Goal: Information Seeking & Learning: Learn about a topic

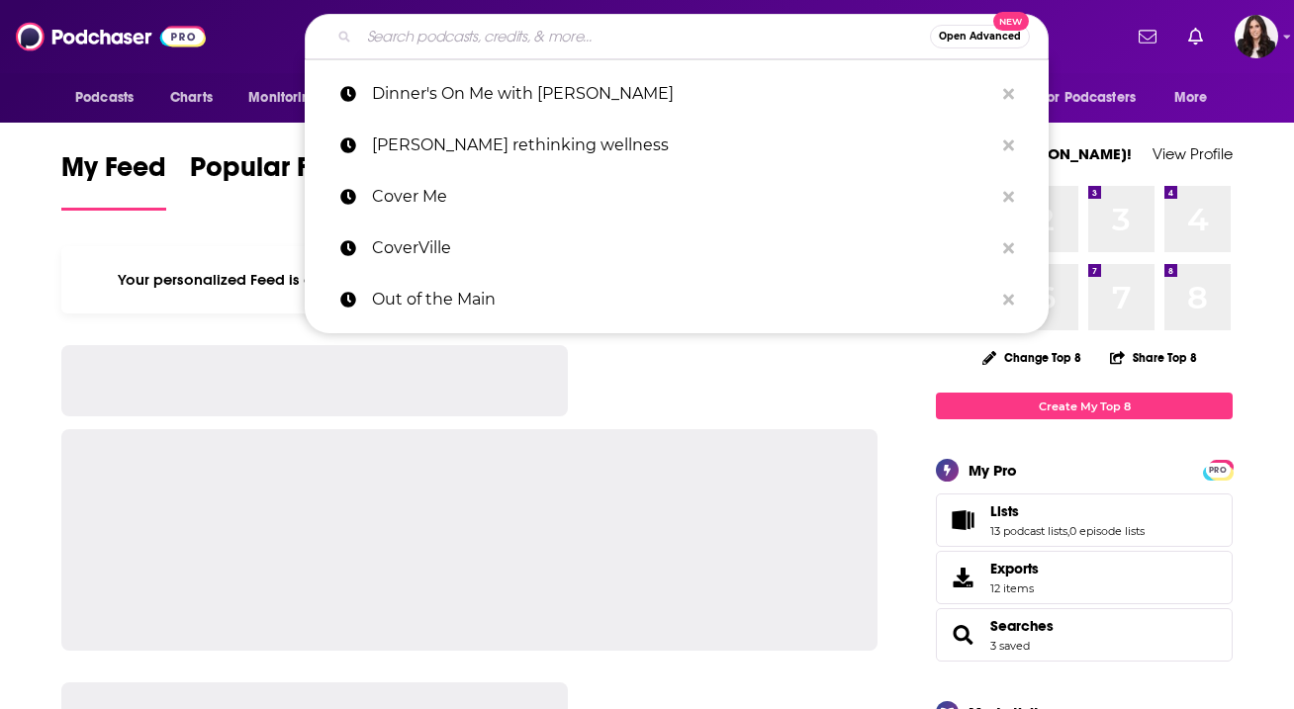
click at [434, 39] on input "Search podcasts, credits, & more..." at bounding box center [644, 37] width 571 height 32
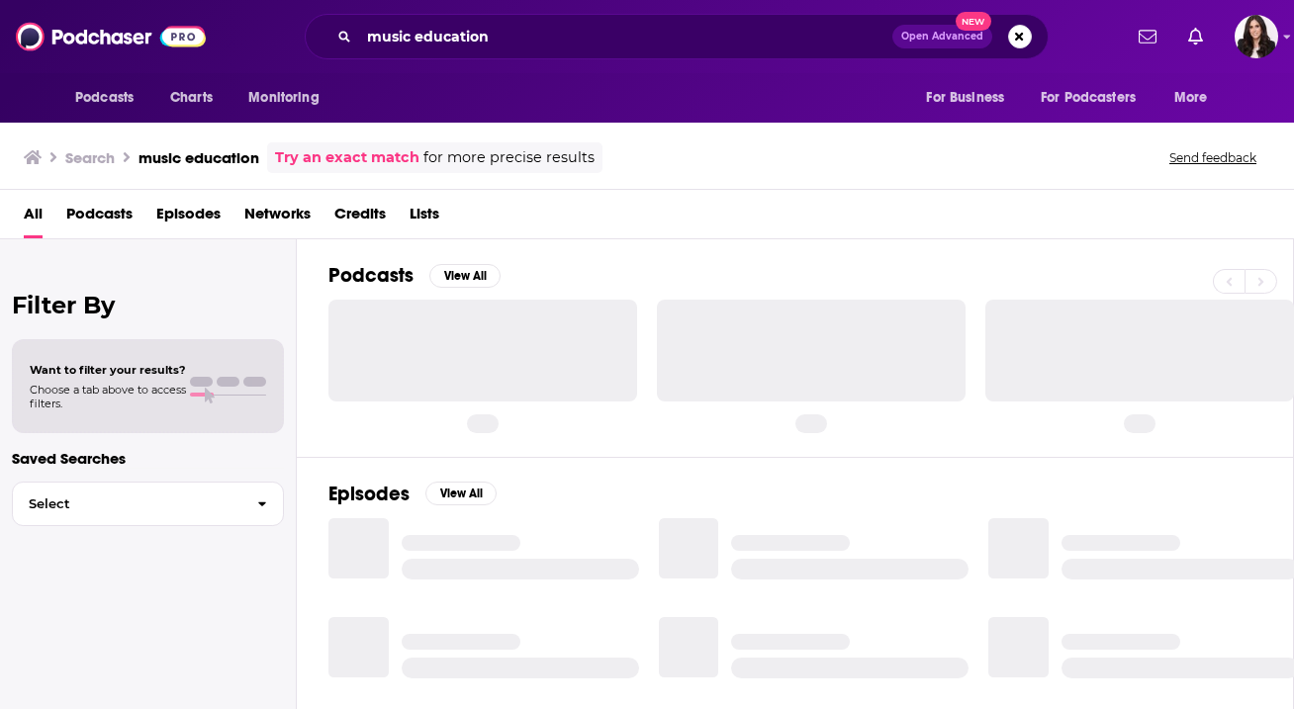
click at [119, 211] on span "Podcasts" at bounding box center [99, 218] width 66 height 41
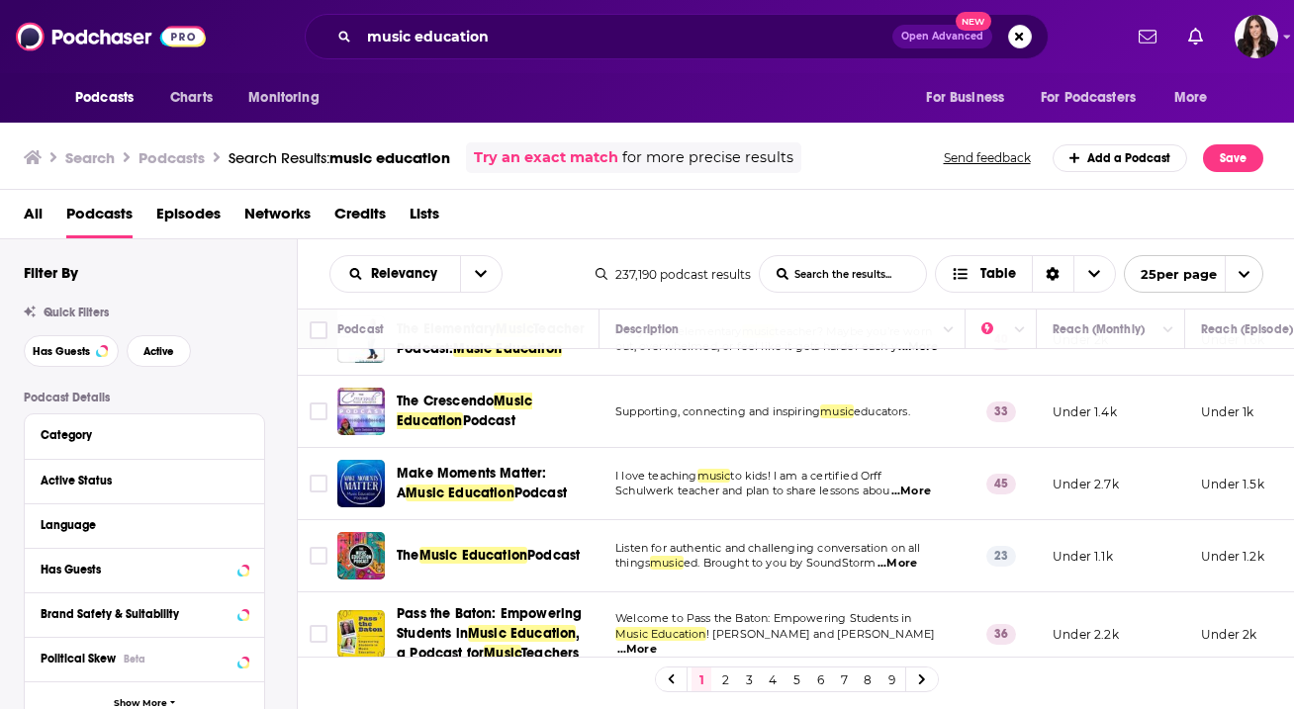
scroll to position [116, 0]
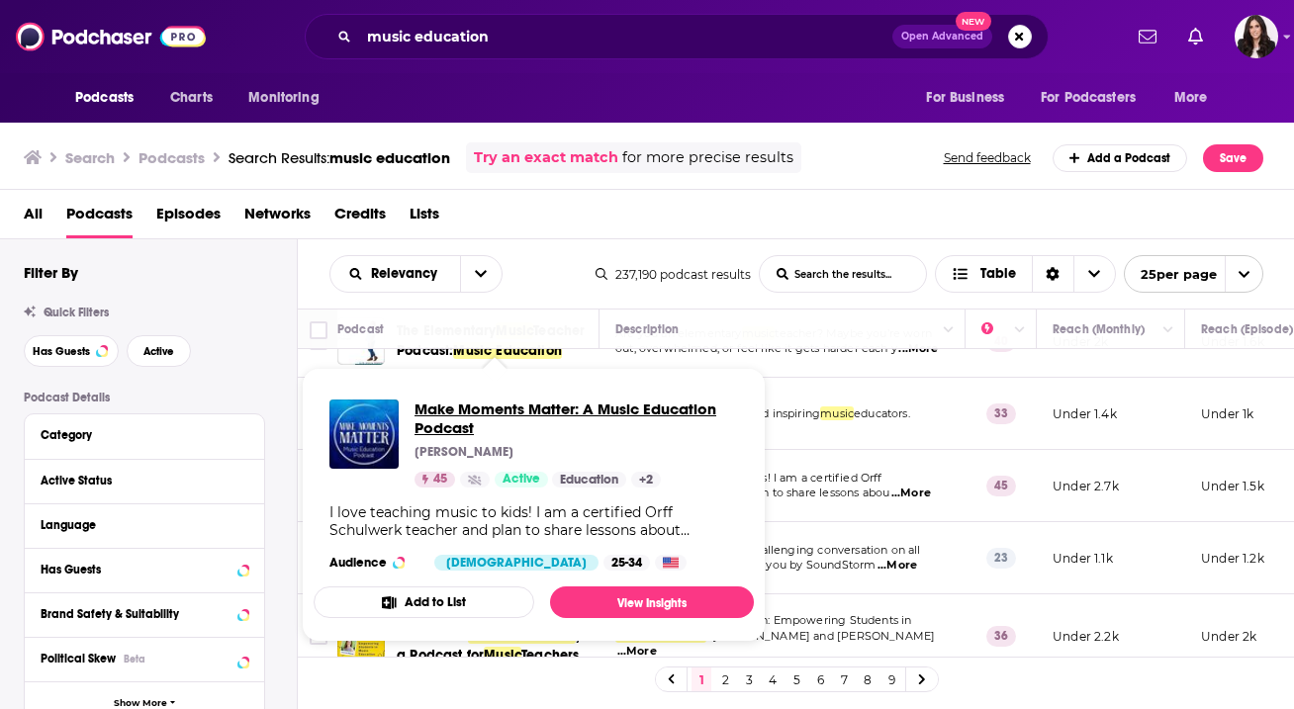
click at [646, 413] on span "Make Moments Matter: A Music Education Podcast" at bounding box center [575, 419] width 323 height 38
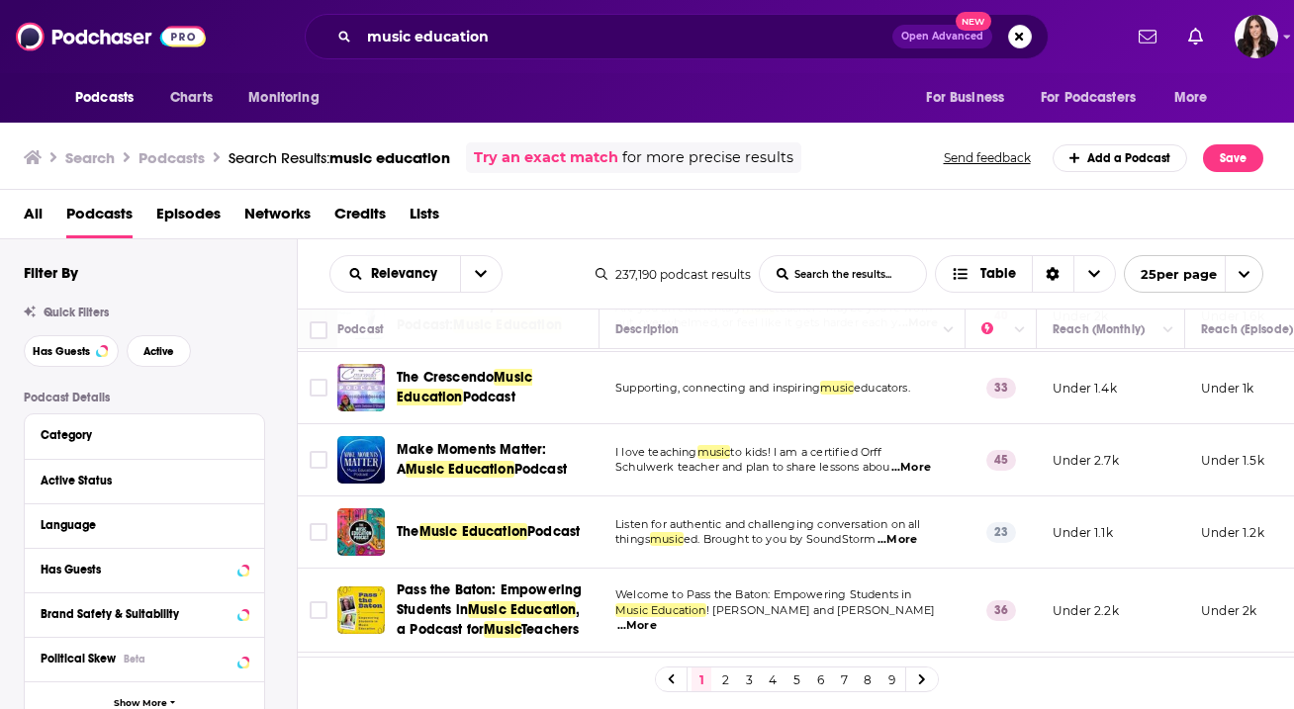
scroll to position [143, 0]
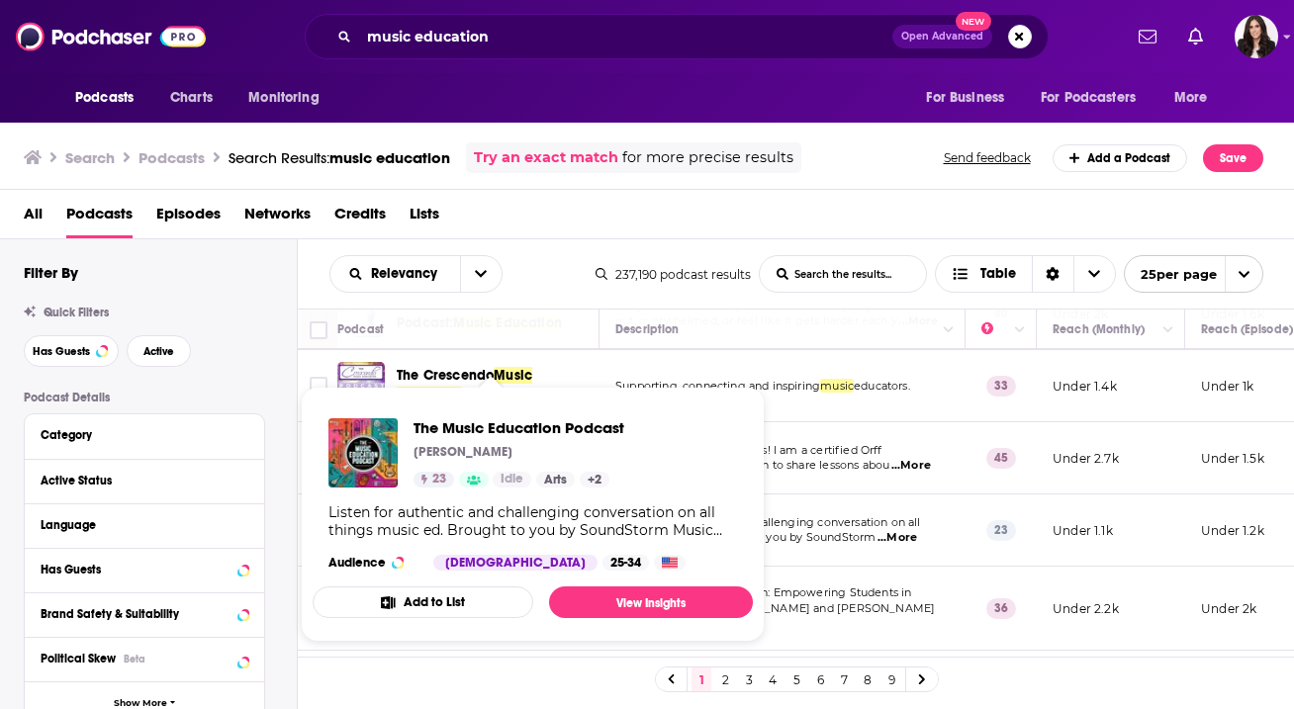
click at [518, 537] on div "The Music Education Podcast Chris Woods 23 Idle Arts + 2 Listen for authentic a…" at bounding box center [533, 495] width 440 height 184
click at [516, 428] on span "The Music Education Podcast" at bounding box center [518, 427] width 211 height 19
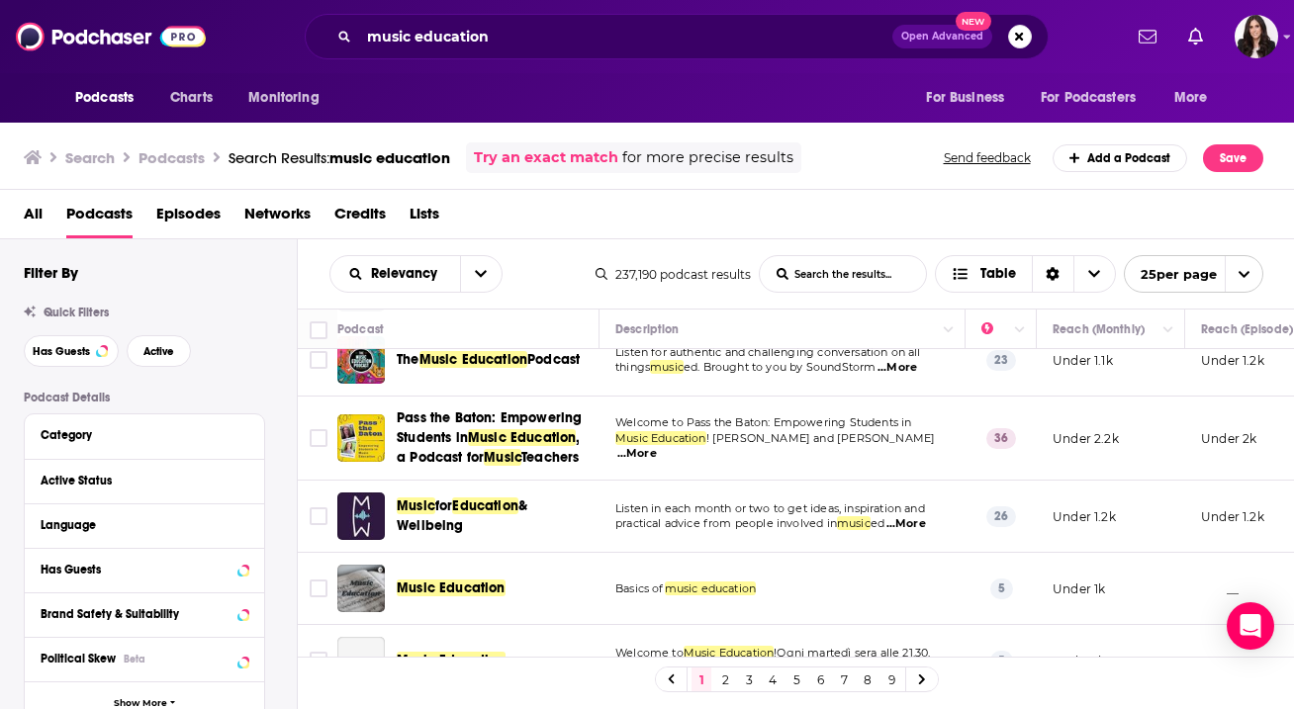
scroll to position [325, 0]
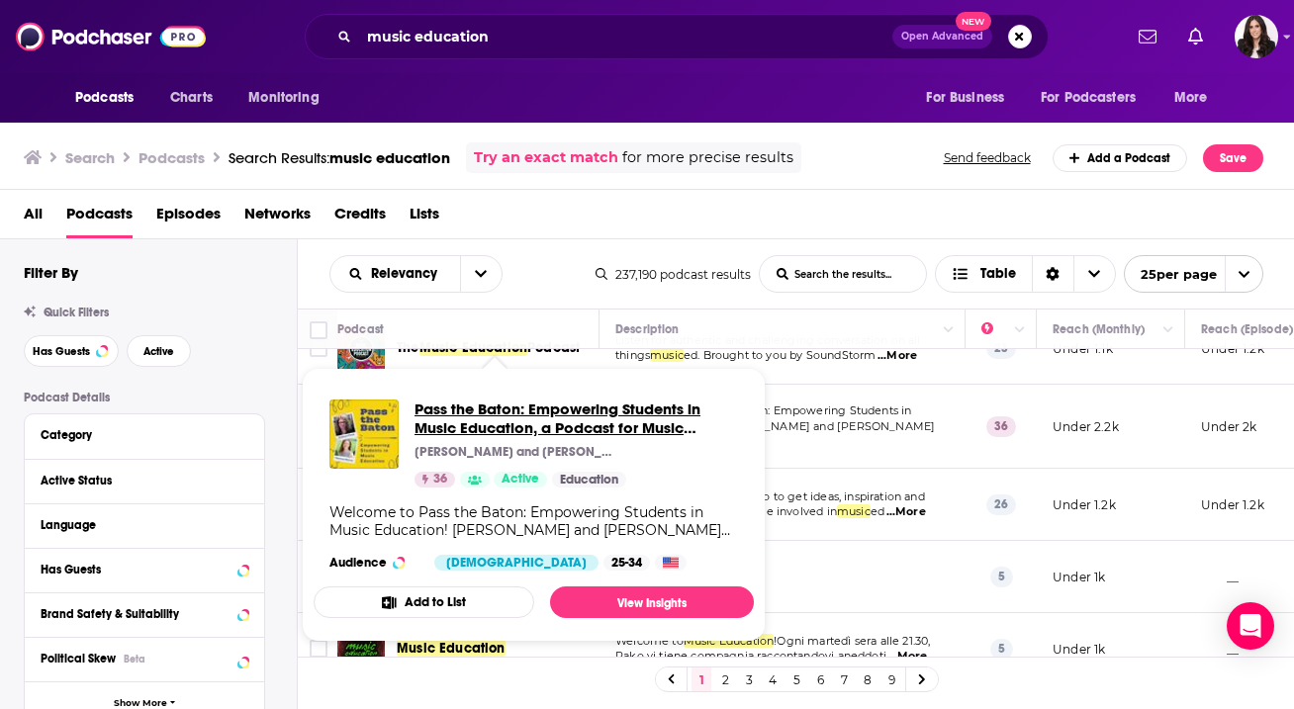
click at [540, 419] on span "Pass the Baton: Empowering Students in Music Education, a Podcast for Music Tea…" at bounding box center [575, 419] width 323 height 38
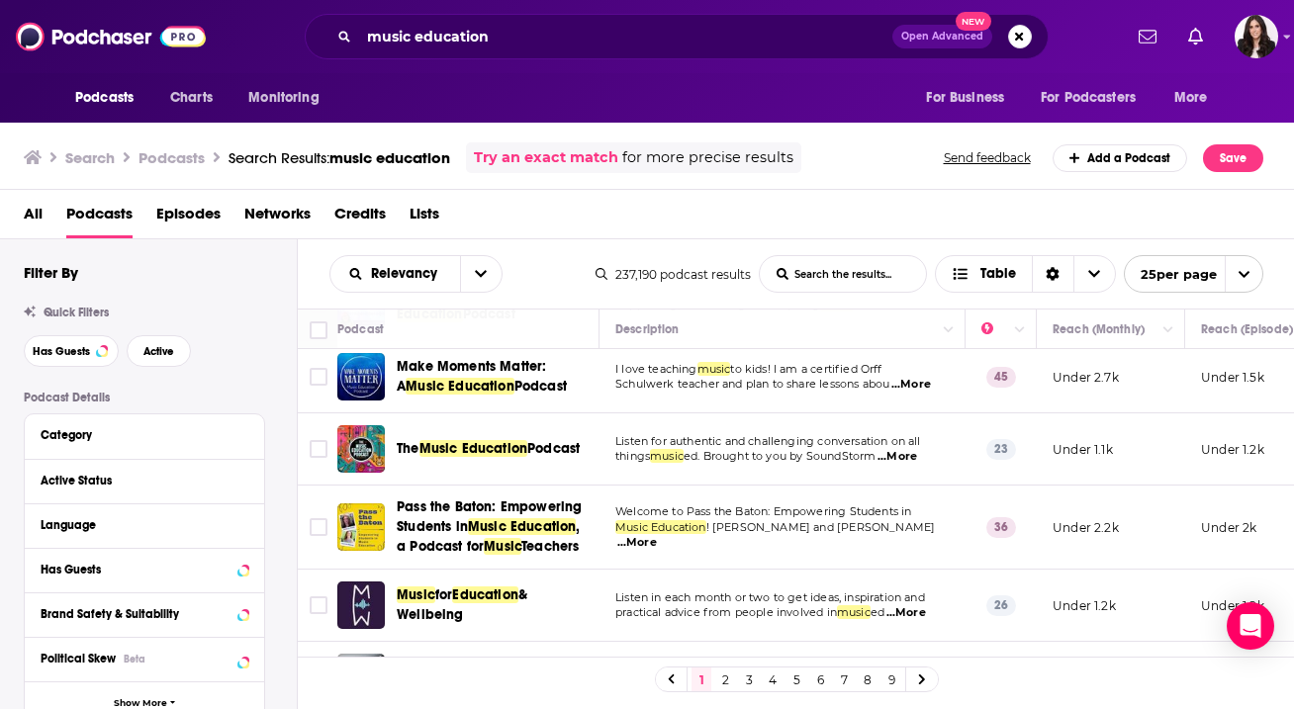
scroll to position [0, 0]
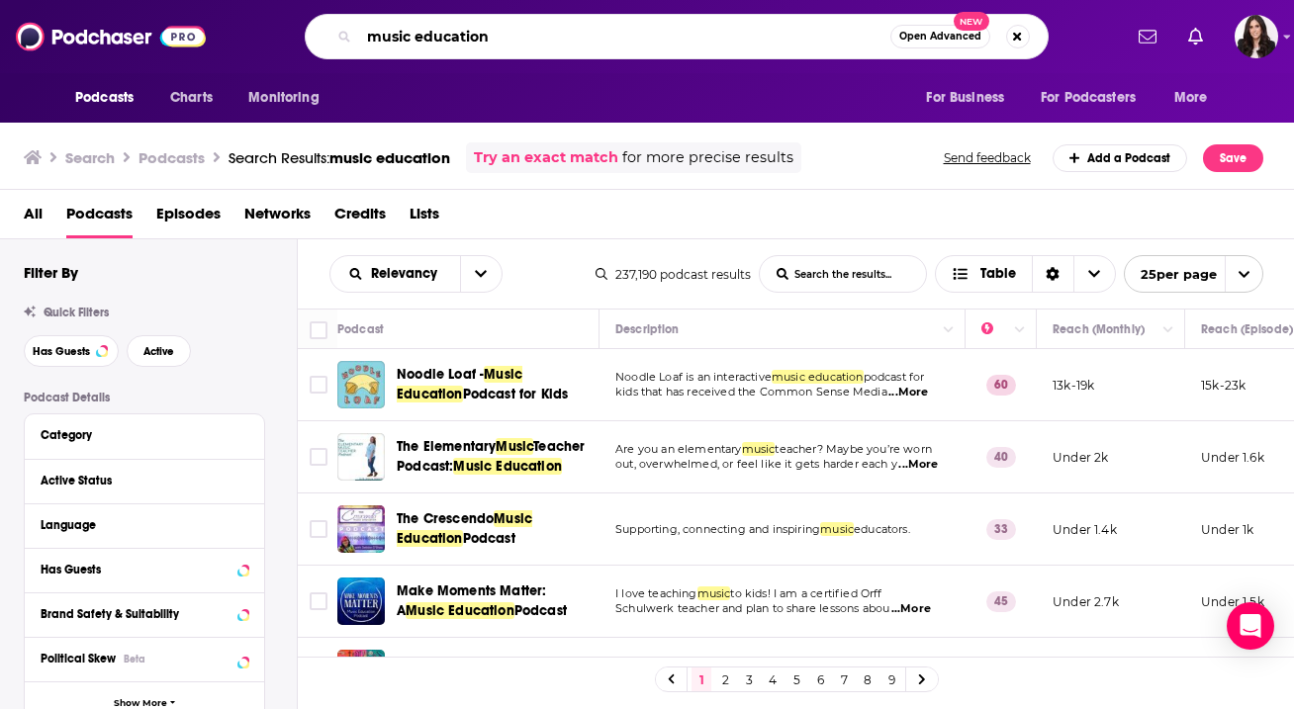
drag, startPoint x: 495, startPoint y: 37, endPoint x: 249, endPoint y: 27, distance: 246.5
click at [249, 27] on div "music education Open Advanced New" at bounding box center [675, 36] width 889 height 45
type input "teacher podcast"
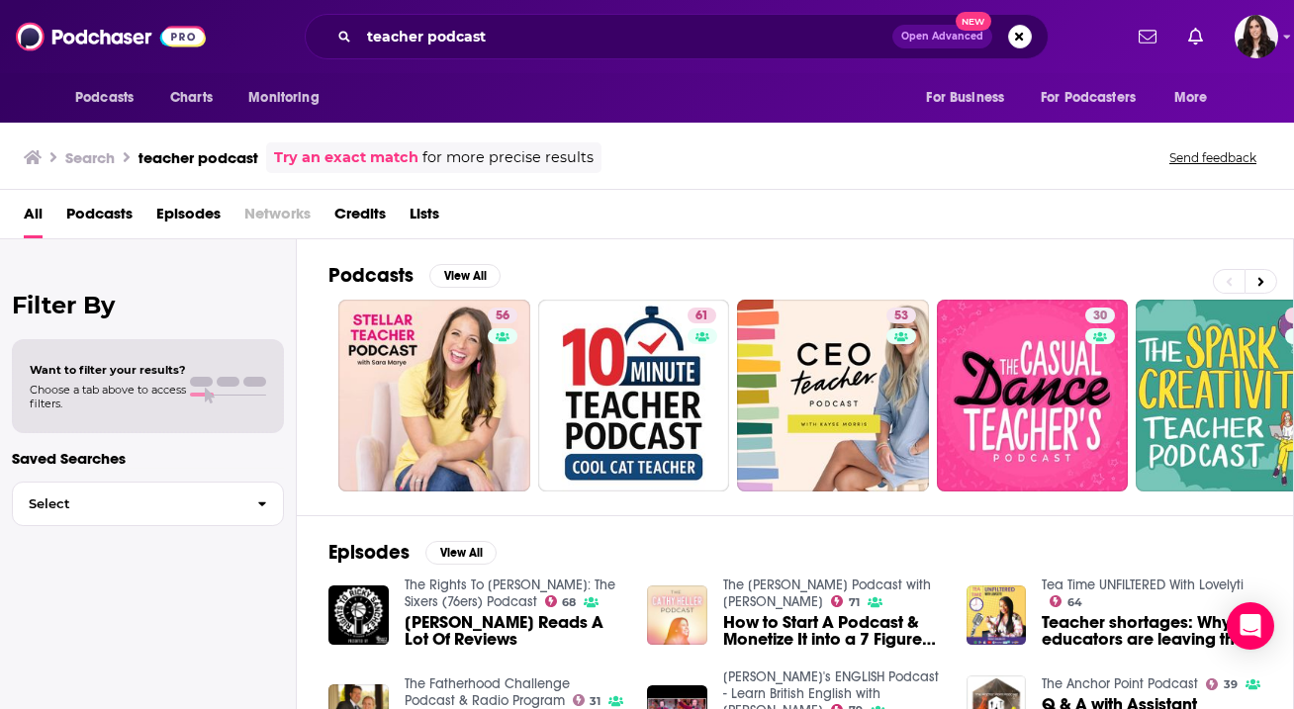
click at [96, 218] on span "Podcasts" at bounding box center [99, 218] width 66 height 41
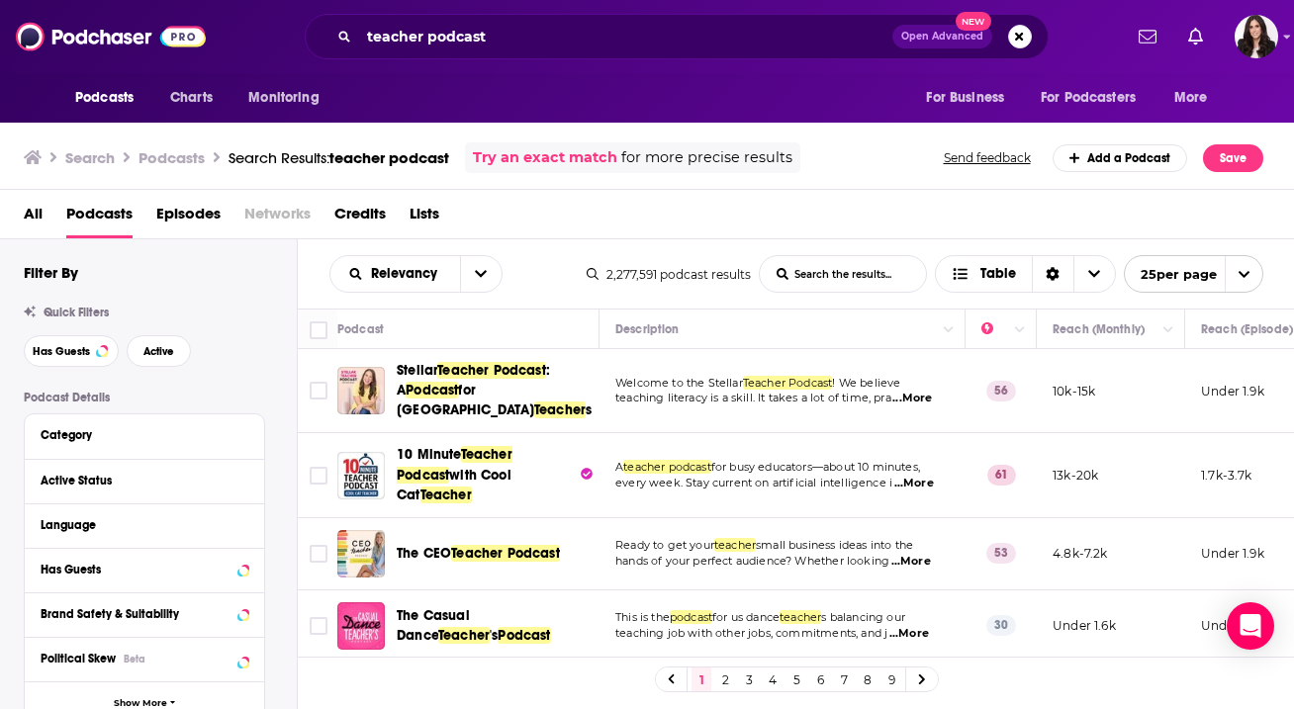
click at [919, 397] on span "...More" at bounding box center [912, 399] width 40 height 16
click at [542, 221] on div "All Podcasts Episodes Networks Credits Lists" at bounding box center [651, 218] width 1255 height 41
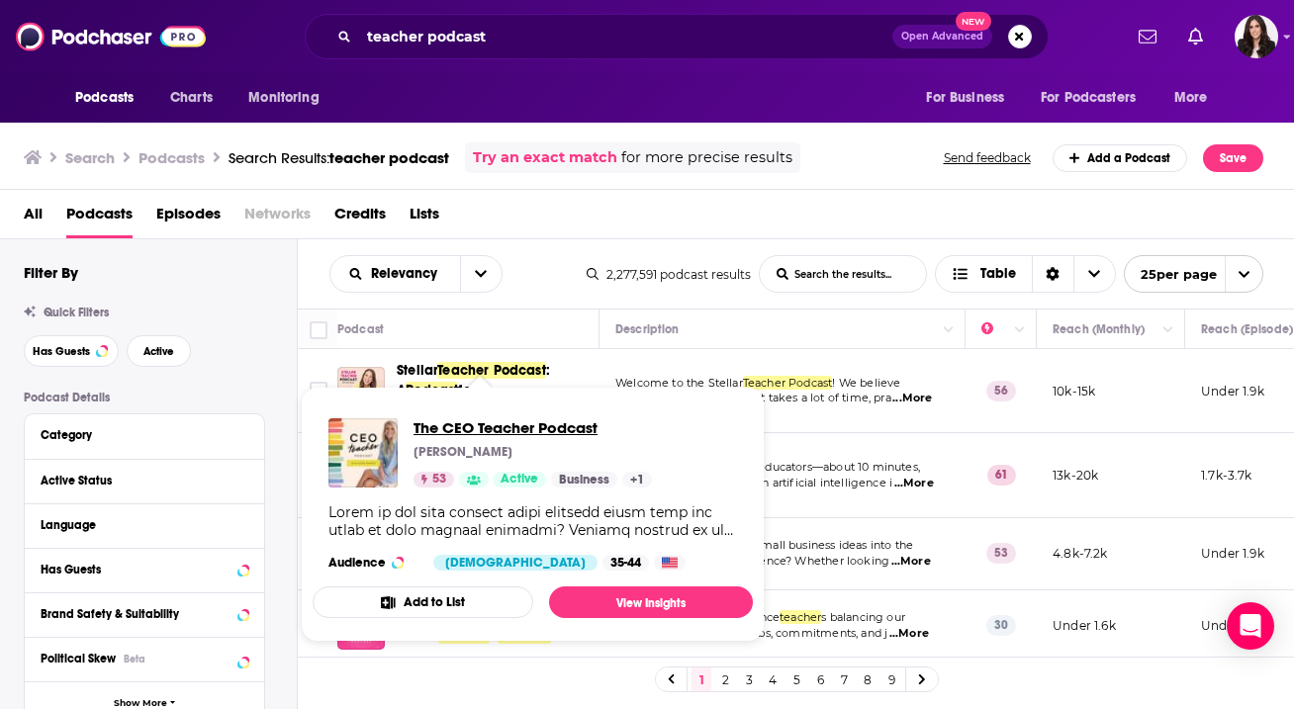
click at [507, 419] on span "The CEO Teacher Podcast" at bounding box center [532, 427] width 238 height 19
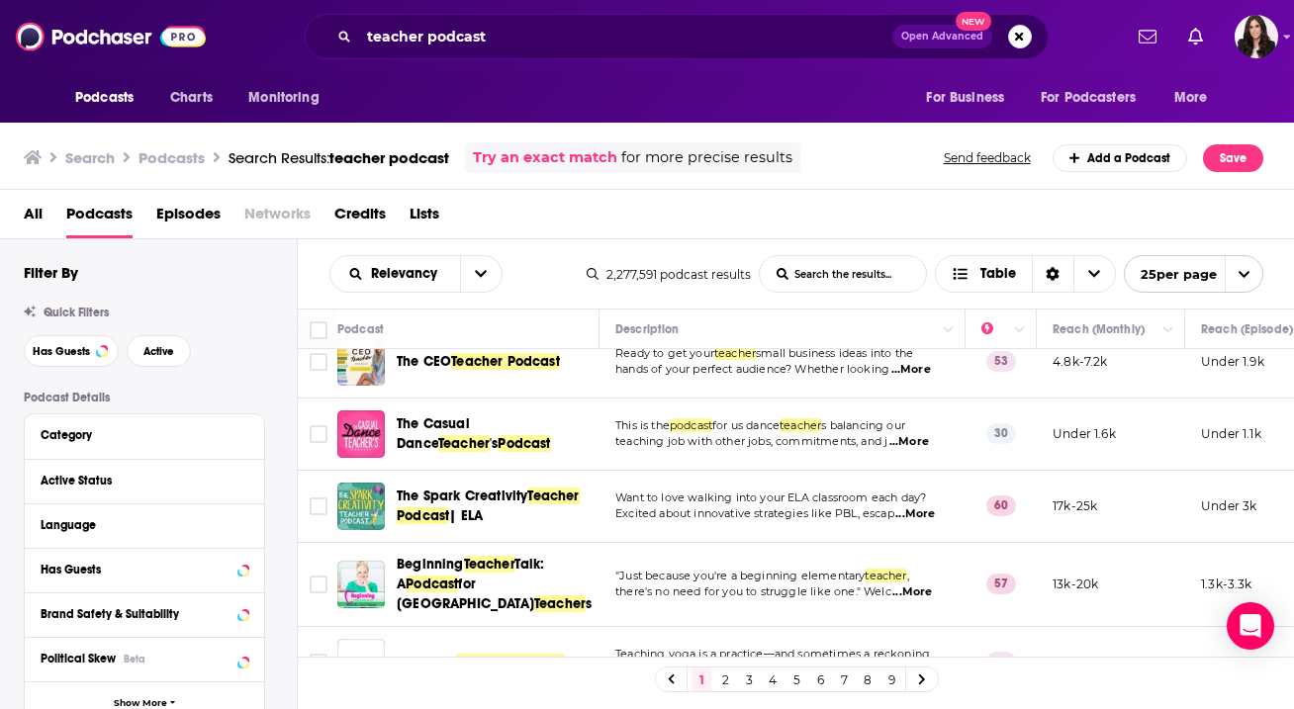
scroll to position [195, 0]
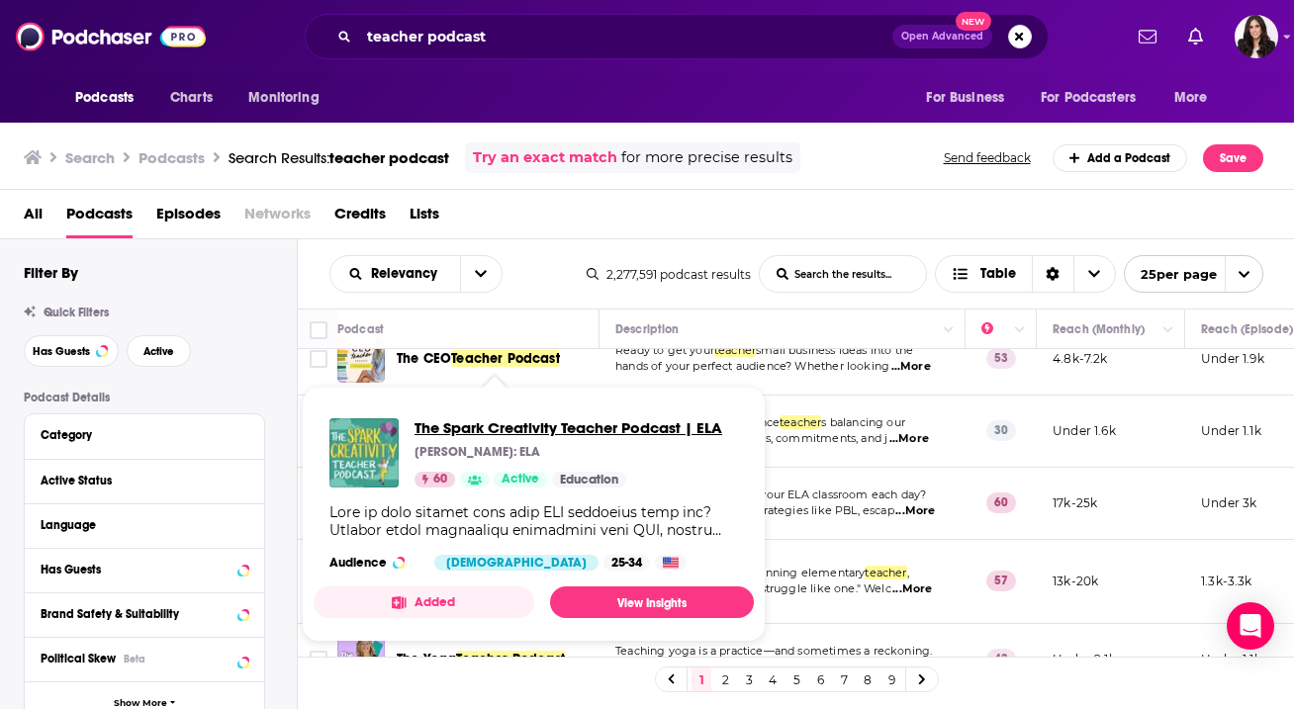
click at [501, 430] on span "The Spark Creativity Teacher Podcast | ELA" at bounding box center [568, 427] width 308 height 19
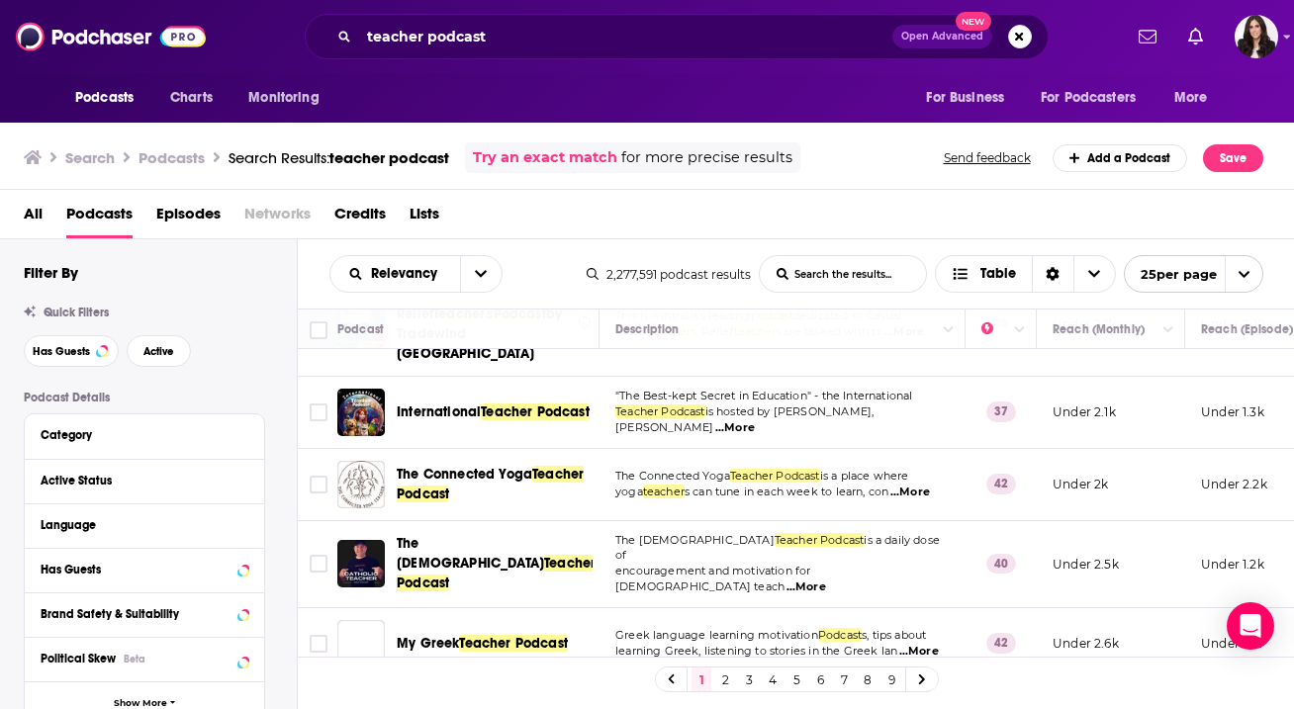
scroll to position [619, 0]
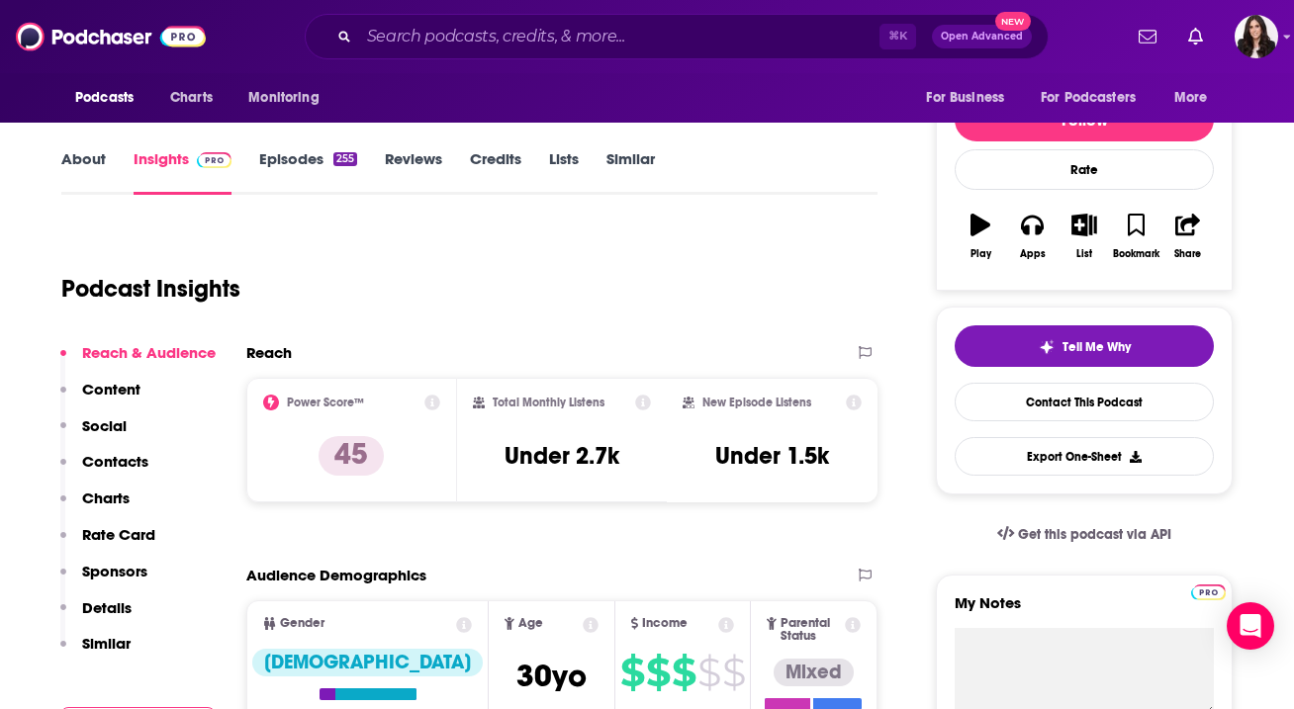
scroll to position [226, 0]
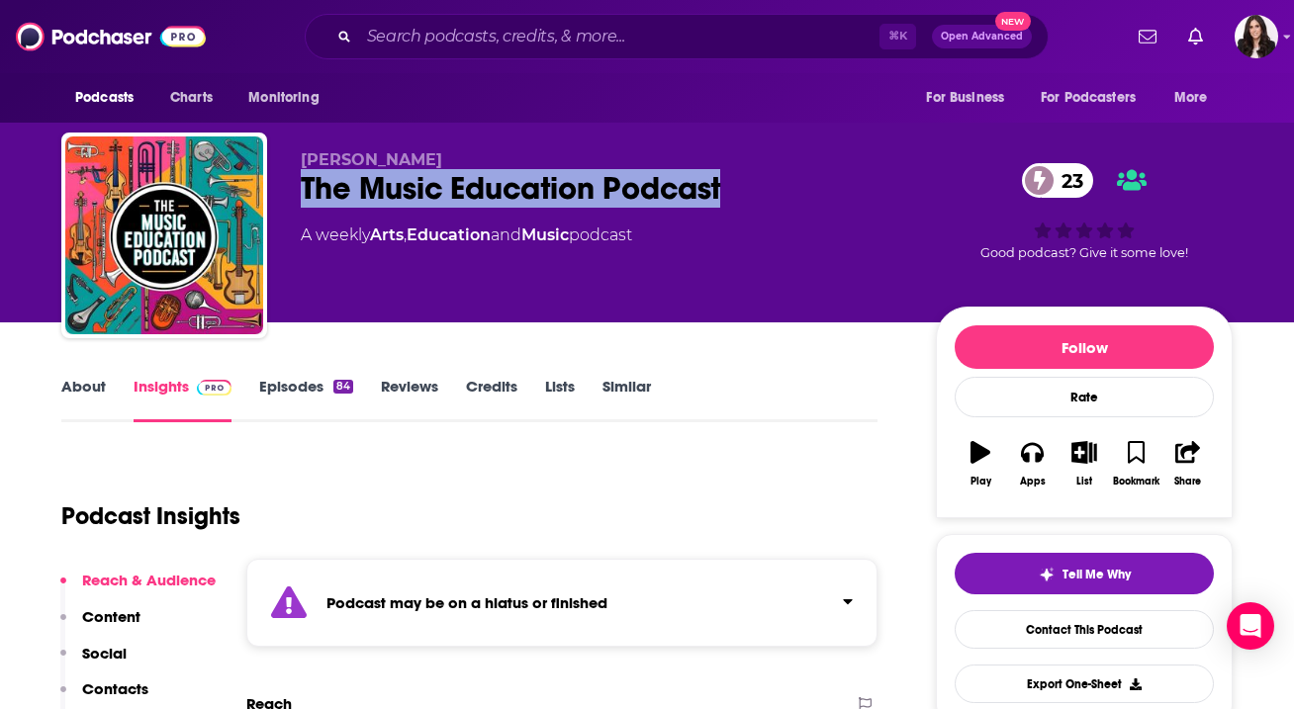
drag, startPoint x: 758, startPoint y: 194, endPoint x: 294, endPoint y: 186, distance: 463.9
click at [294, 186] on div "Chris Woods The Music Education Podcast 23 A weekly Arts , Education and Music …" at bounding box center [646, 240] width 1171 height 214
copy h2 "The Music Education Podcast"
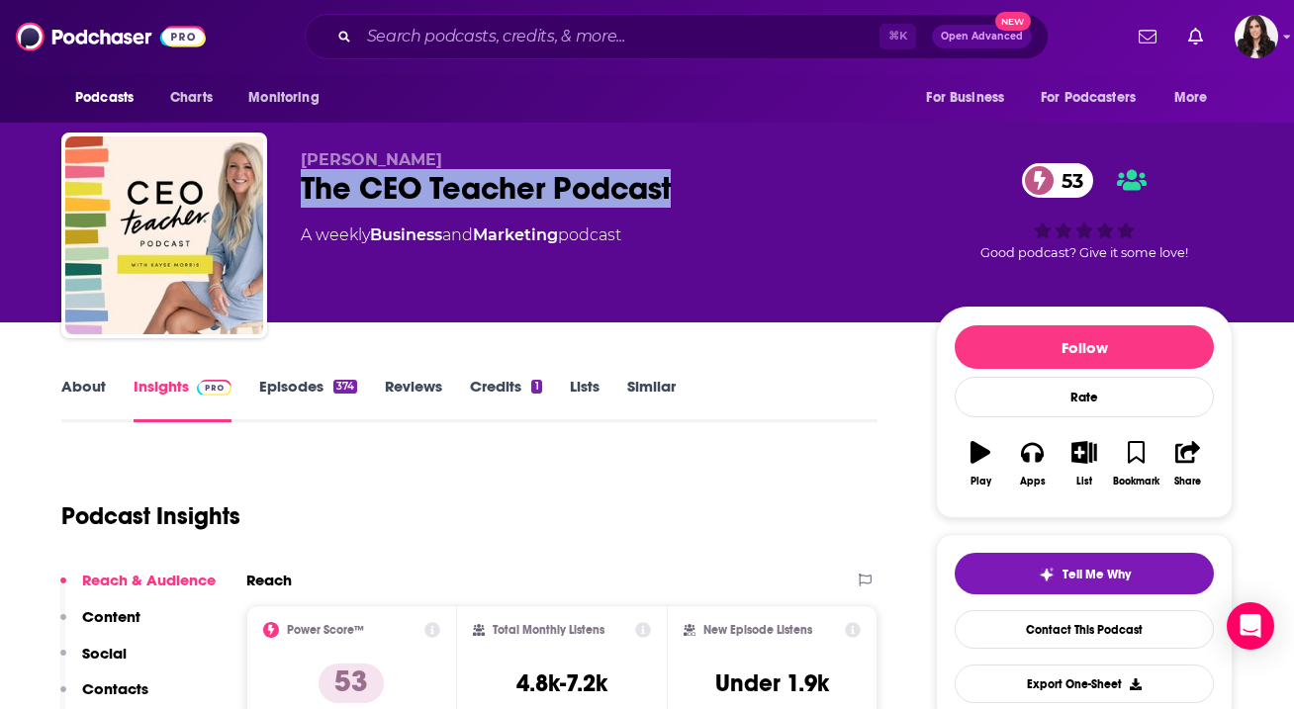
drag, startPoint x: 693, startPoint y: 207, endPoint x: 307, endPoint y: 200, distance: 386.8
click at [307, 200] on div "The CEO Teacher Podcast 53" at bounding box center [602, 188] width 603 height 39
copy h2 "The CEO Teacher Podcast"
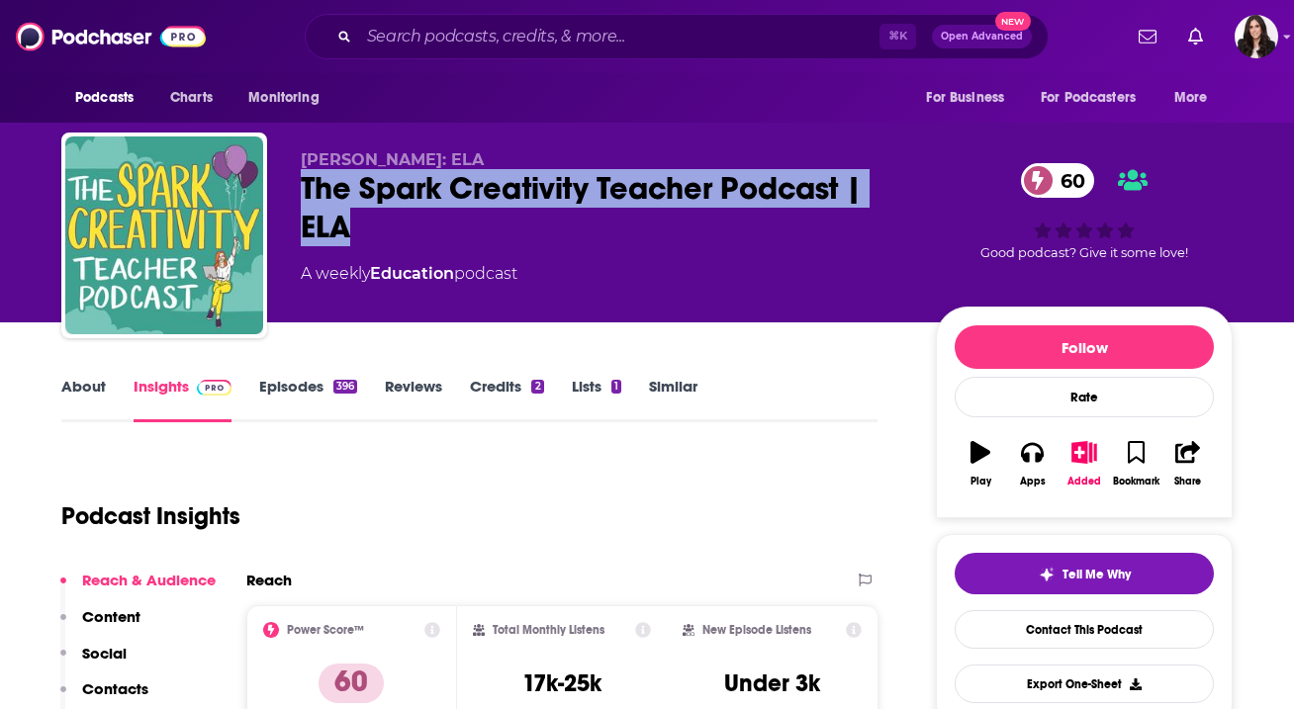
drag, startPoint x: 354, startPoint y: 231, endPoint x: 291, endPoint y: 188, distance: 76.8
click at [291, 188] on div "Betsy Potash: ELA The Spark Creativity Teacher Podcast | ELA 60 A weekly Educat…" at bounding box center [646, 240] width 1171 height 214
copy h2 "The Spark Creativity Teacher Podcast | ELA"
